Goal: Information Seeking & Learning: Learn about a topic

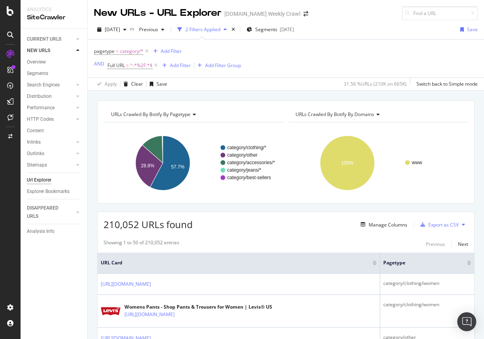
click at [220, 29] on div "2 Filters Applied" at bounding box center [202, 29] width 35 height 7
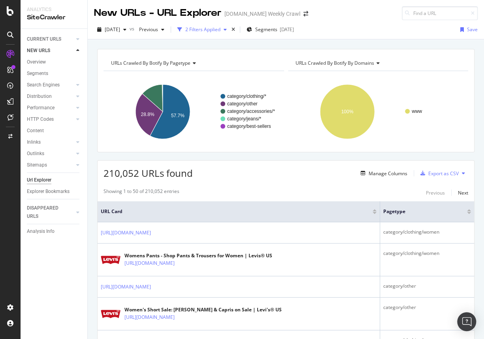
click at [220, 29] on div "2 Filters Applied" at bounding box center [202, 29] width 35 height 7
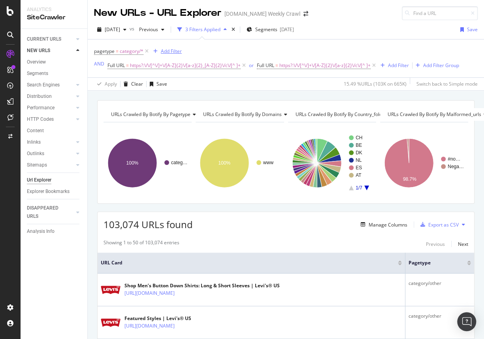
click at [171, 53] on div "Add Filter" at bounding box center [171, 51] width 21 height 7
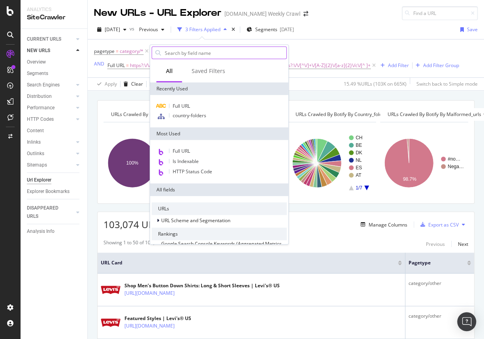
click at [180, 53] on input "text" at bounding box center [225, 53] width 122 height 12
click at [220, 28] on div "3 Filters Applied" at bounding box center [202, 29] width 35 height 7
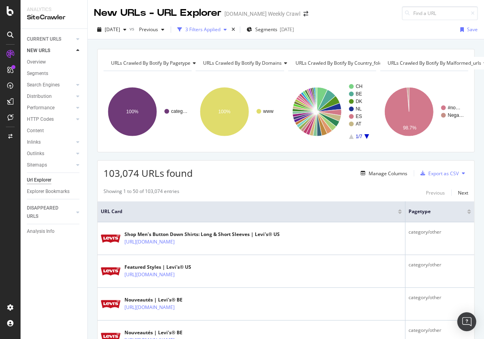
click at [220, 28] on div "3 Filters Applied" at bounding box center [202, 29] width 35 height 7
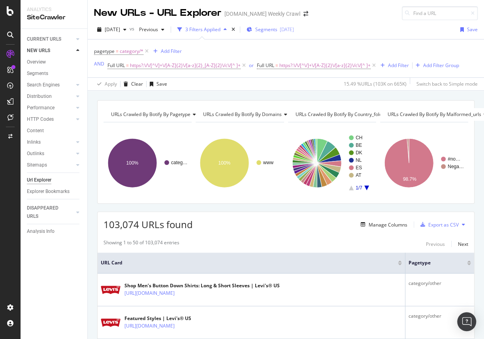
click at [277, 30] on span "Segments" at bounding box center [266, 29] width 22 height 7
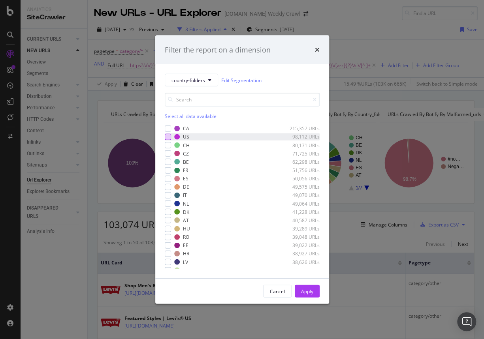
click at [169, 137] on div "modal" at bounding box center [168, 137] width 6 height 6
click at [304, 291] on div "Apply" at bounding box center [307, 291] width 12 height 7
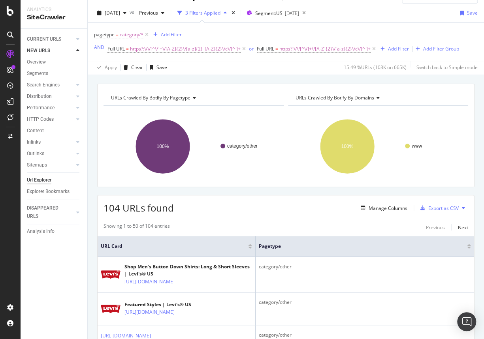
scroll to position [19, 0]
